Goal: Task Accomplishment & Management: Manage account settings

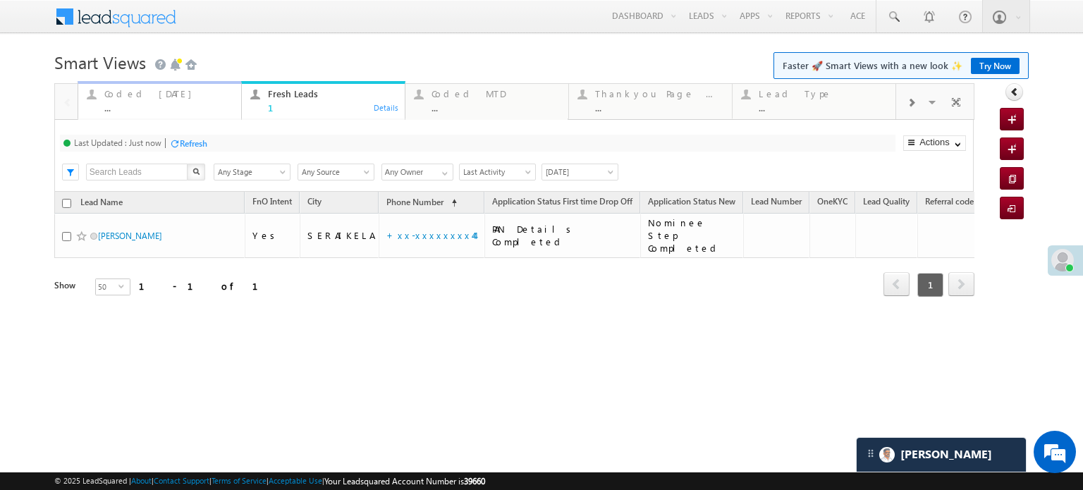
click at [156, 95] on div "Coded Today" at bounding box center [168, 93] width 128 height 11
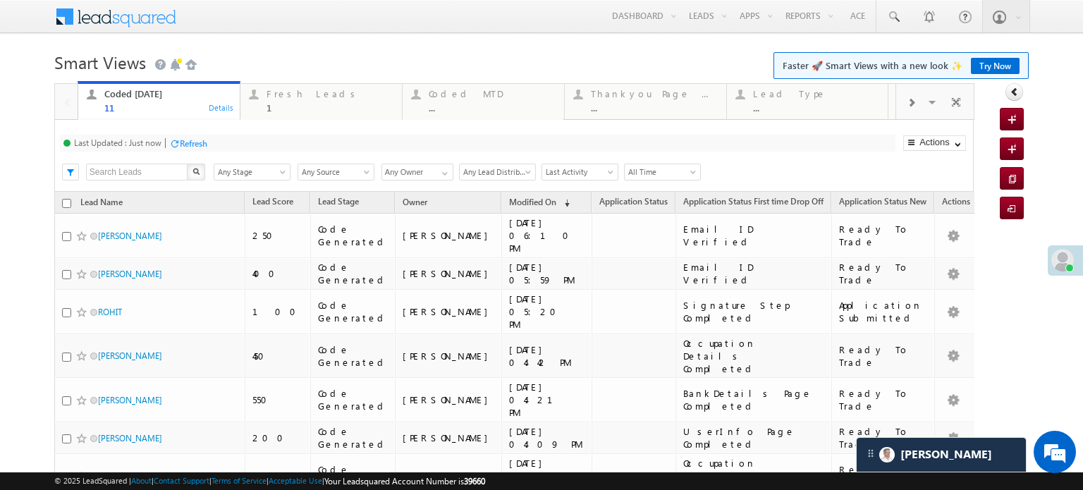
click at [197, 139] on div "Refresh" at bounding box center [193, 143] width 27 height 11
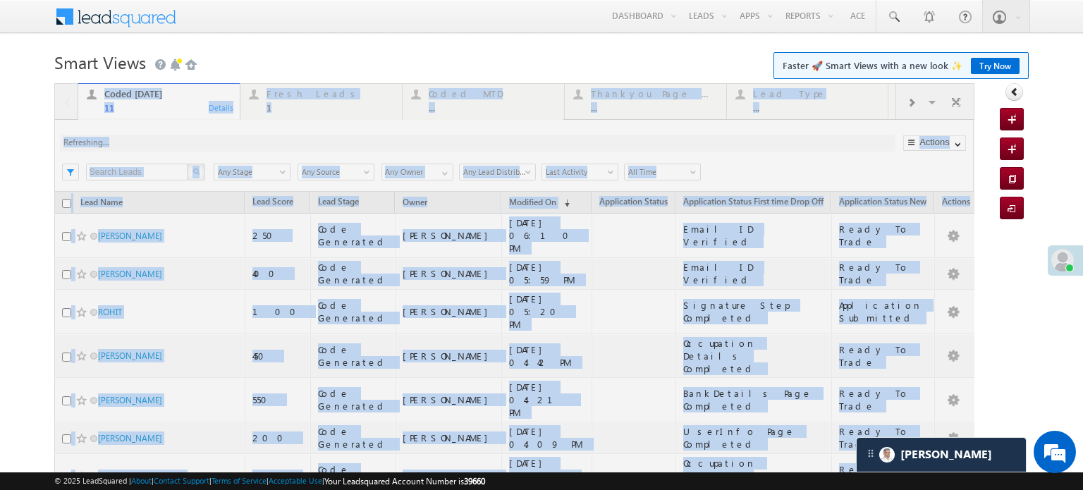
click at [197, 139] on div at bounding box center [514, 411] width 920 height 657
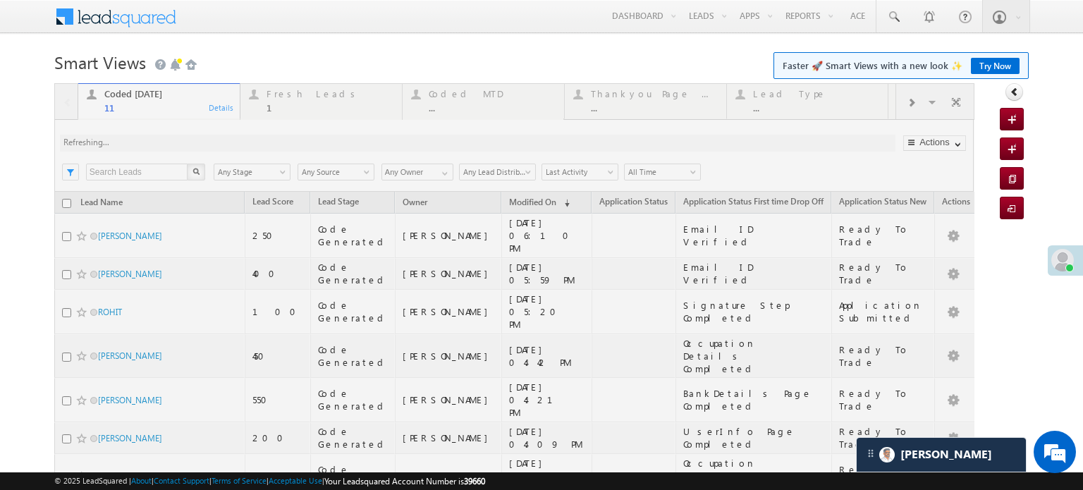
click at [197, 139] on div at bounding box center [514, 411] width 920 height 657
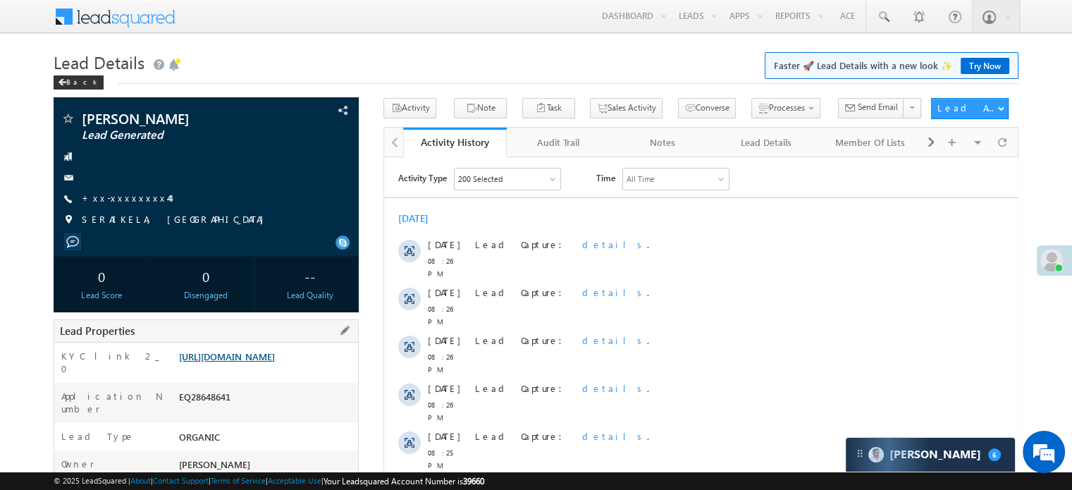
click at [257, 362] on link "https://angelbroking1-pk3em7sa.customui-test.leadsquared.com?leadId=dd911ddf-53…" at bounding box center [227, 356] width 96 height 12
click at [116, 195] on link "+xx-xxxxxxxx44" at bounding box center [126, 198] width 88 height 12
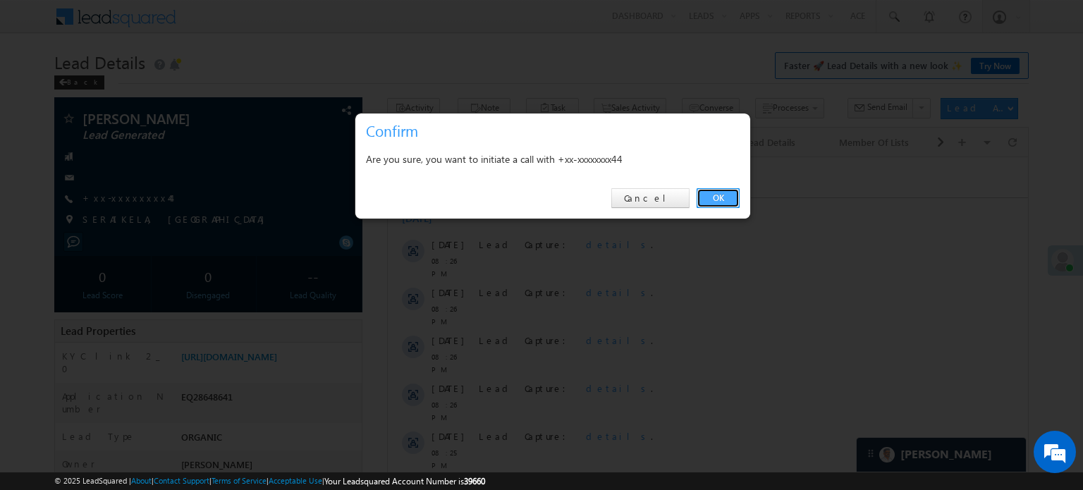
click at [718, 202] on link "OK" at bounding box center [717, 198] width 43 height 20
